Goal: Transaction & Acquisition: Purchase product/service

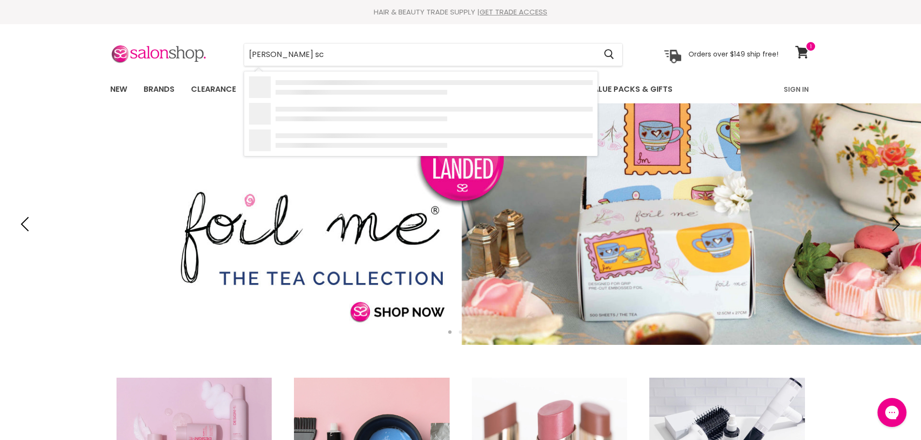
type input "[PERSON_NAME]"
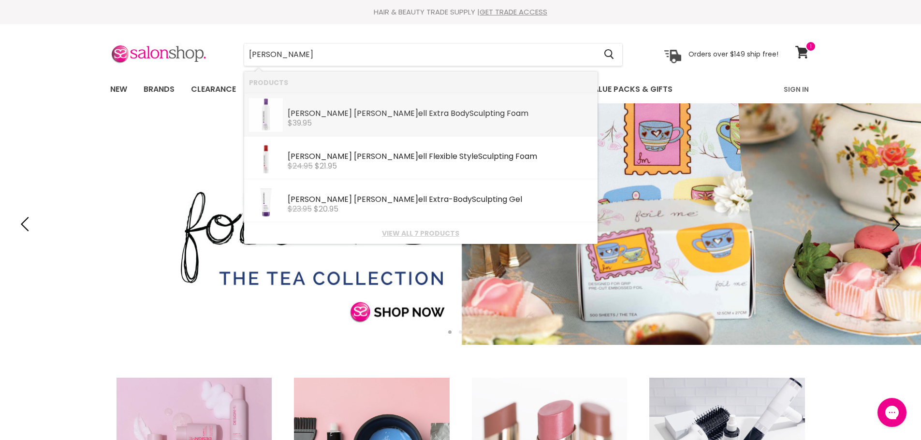
click at [469, 112] on b "Scu" at bounding box center [476, 113] width 14 height 11
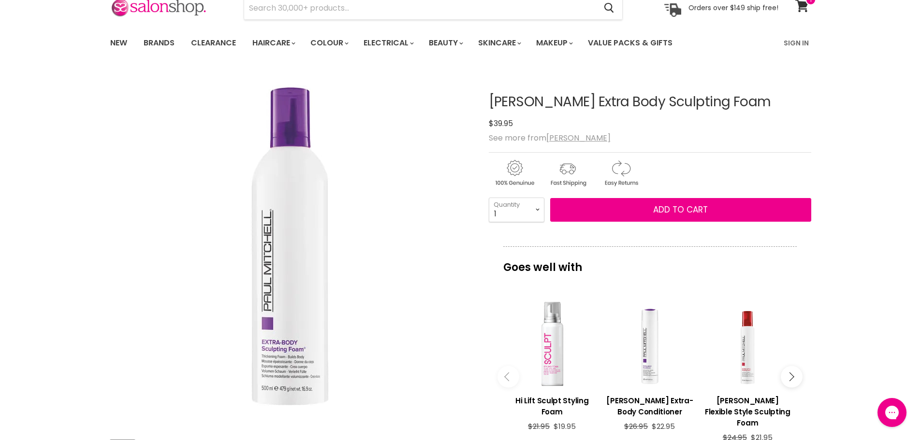
scroll to position [97, 0]
